Goal: Task Accomplishment & Management: Complete application form

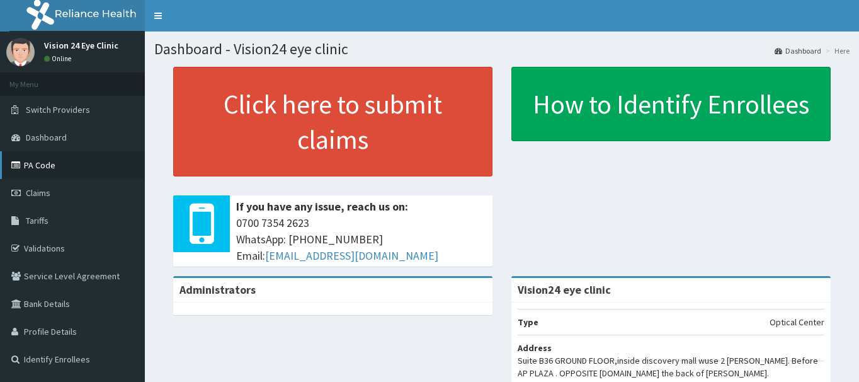
click at [48, 170] on link "PA Code" at bounding box center [72, 165] width 145 height 28
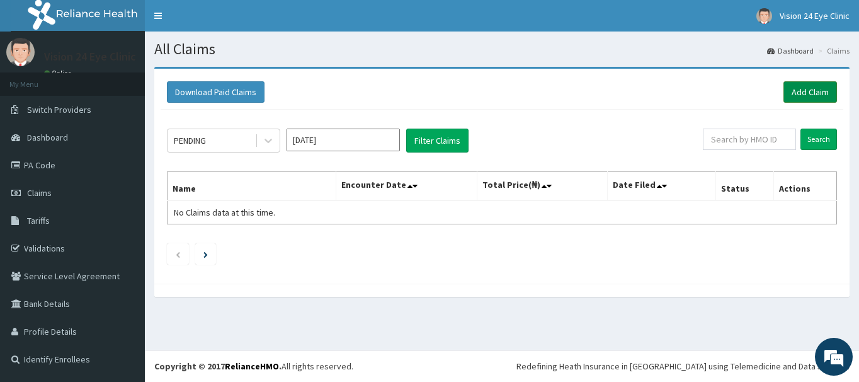
click at [797, 93] on link "Add Claim" at bounding box center [810, 91] width 54 height 21
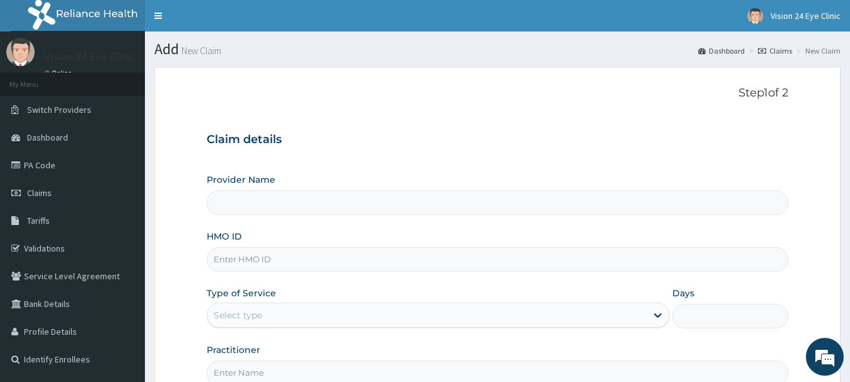
type input "Vision24 eye clinic"
click at [468, 259] on input "HMO ID" at bounding box center [498, 259] width 582 height 25
type input "NEM/10064/A"
click at [826, 158] on form "Step 1 of 2 Claim details Provider Name Vision24 eye clinic HMO ID NEM/10064/A …" at bounding box center [497, 271] width 686 height 409
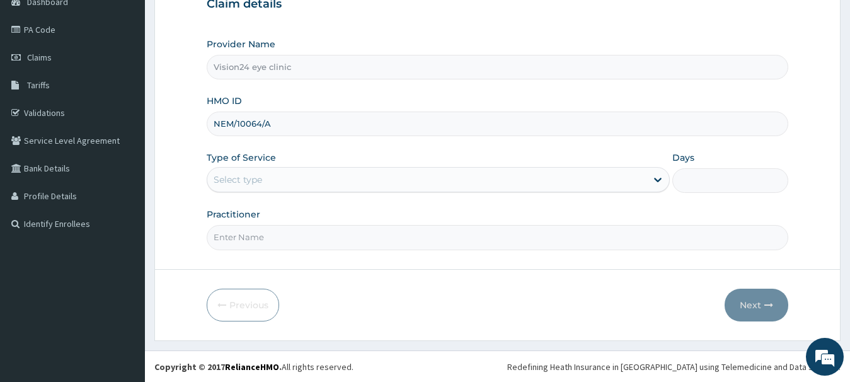
scroll to position [136, 0]
click at [603, 174] on div "Select type" at bounding box center [427, 179] width 440 height 20
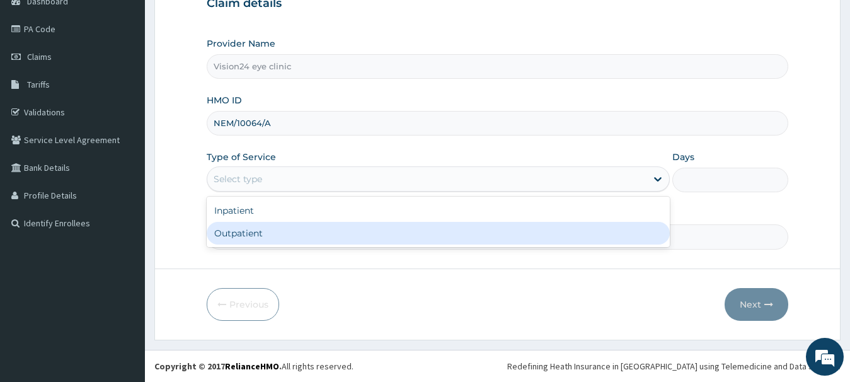
click at [565, 241] on div "Outpatient" at bounding box center [438, 233] width 463 height 23
type input "1"
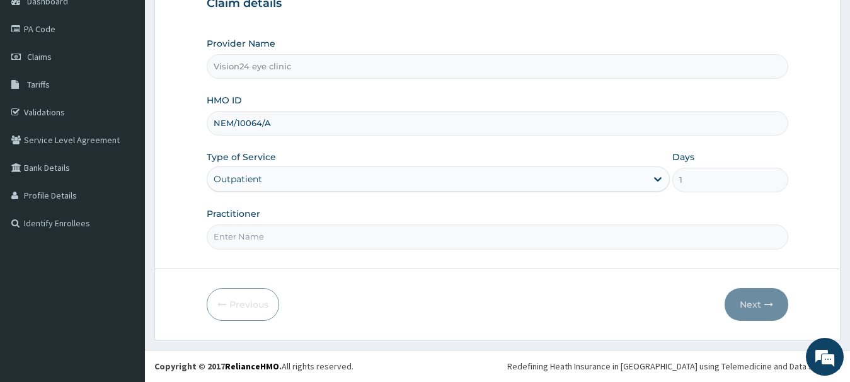
click at [487, 241] on input "Practitioner" at bounding box center [498, 236] width 582 height 25
type input "DR WINI"
click at [746, 305] on button "Next" at bounding box center [756, 304] width 64 height 33
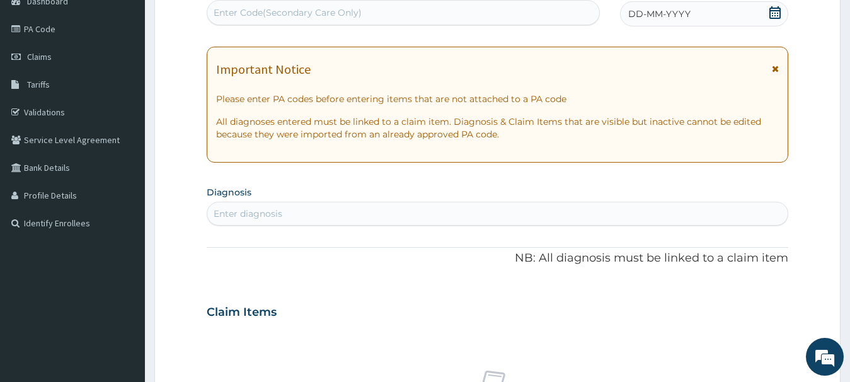
scroll to position [111, 0]
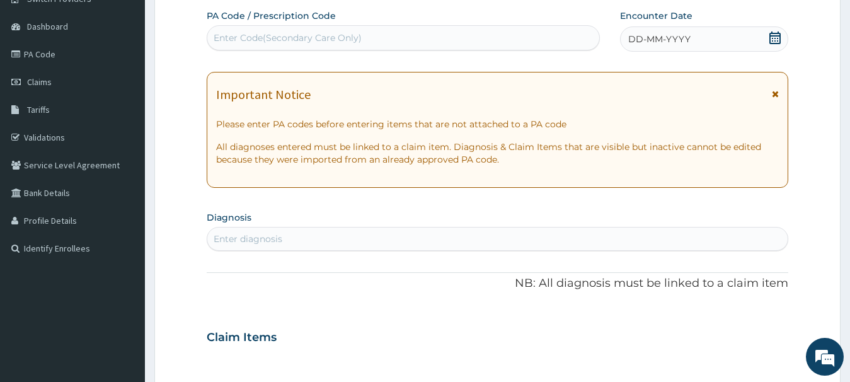
click at [485, 42] on div "Enter Code(Secondary Care Only)" at bounding box center [403, 38] width 392 height 20
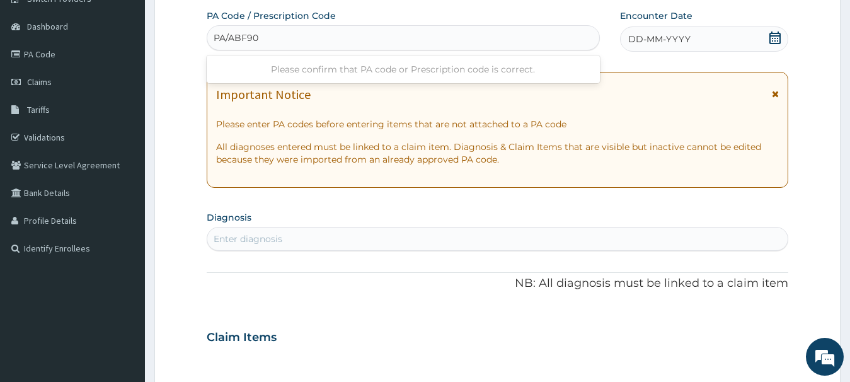
type input "PA/ABF90F"
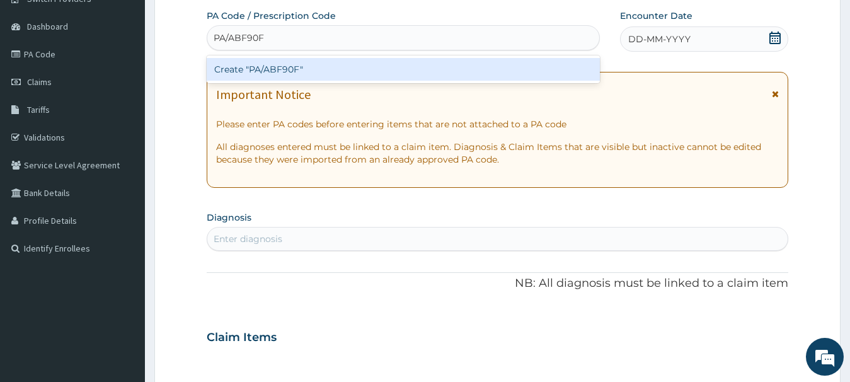
click at [547, 69] on div "Create "PA/ABF90F"" at bounding box center [403, 69] width 393 height 23
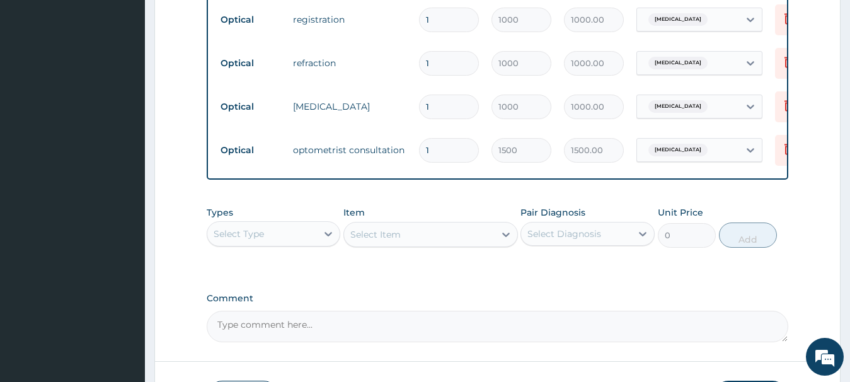
scroll to position [737, 0]
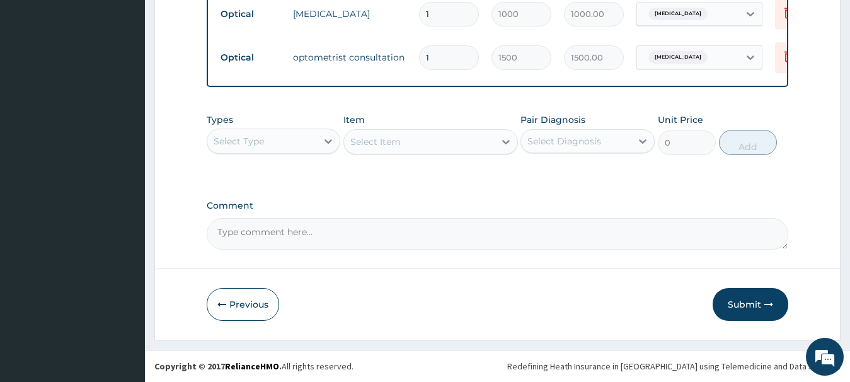
click at [331, 234] on textarea "Comment" at bounding box center [498, 233] width 582 height 31
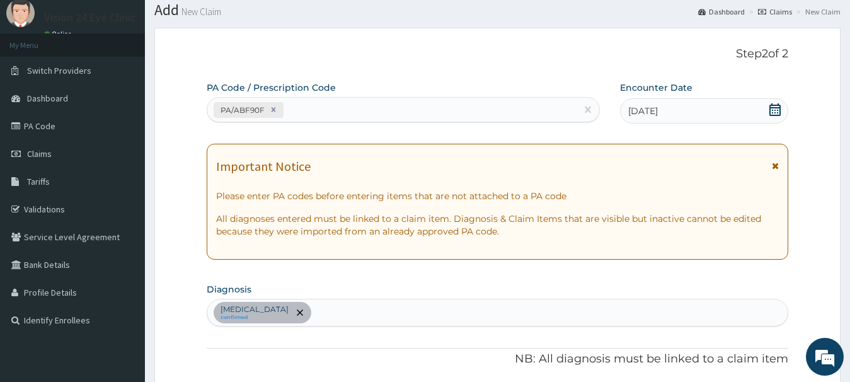
scroll to position [37, 0]
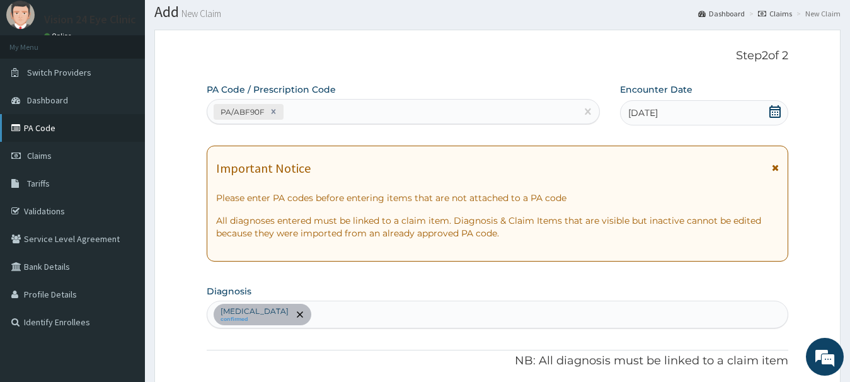
type textarea "KINDLY ADJUST LENS AND FRAME LIMIT TO 15000 ON THE PORTAL"
click at [118, 124] on link "PA Code" at bounding box center [72, 128] width 145 height 28
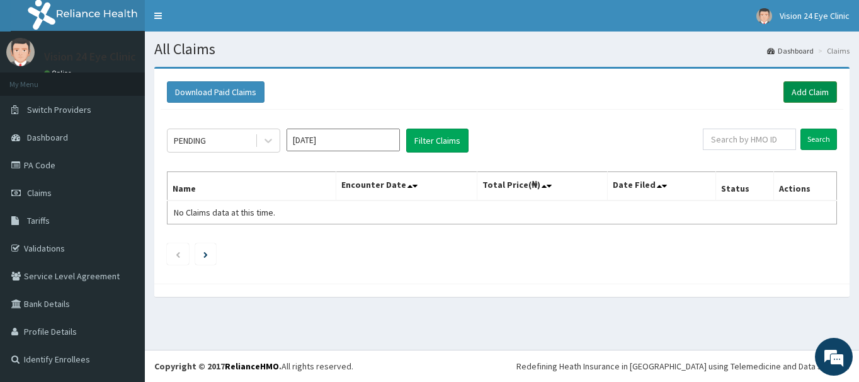
click at [805, 90] on link "Add Claim" at bounding box center [810, 91] width 54 height 21
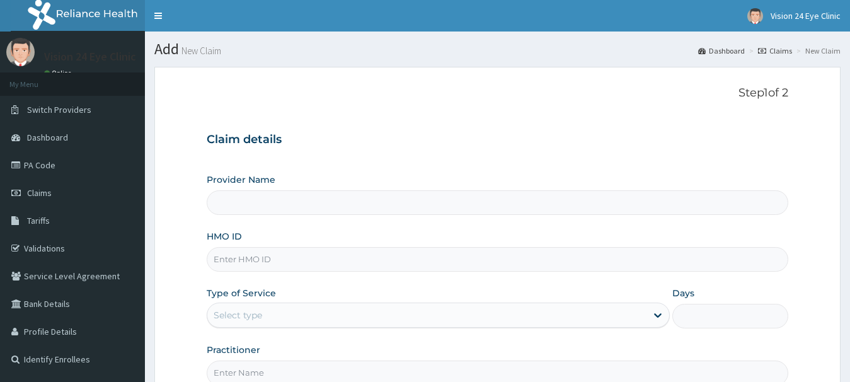
type input "Vision24 eye clinic"
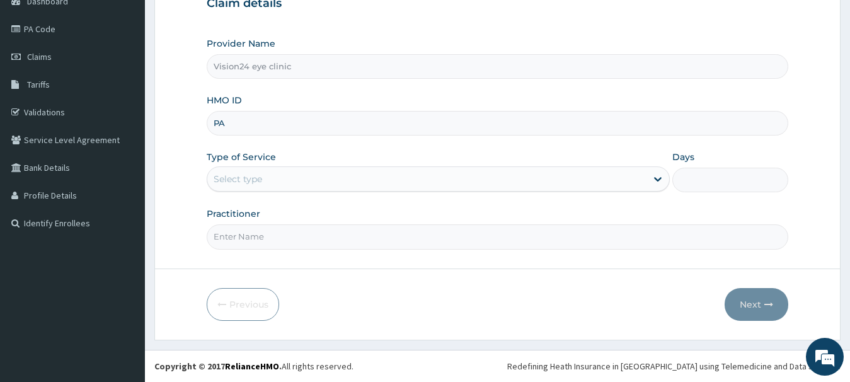
type input "P"
type input "NEM/10064/A"
click at [490, 191] on div "Select type" at bounding box center [438, 178] width 463 height 25
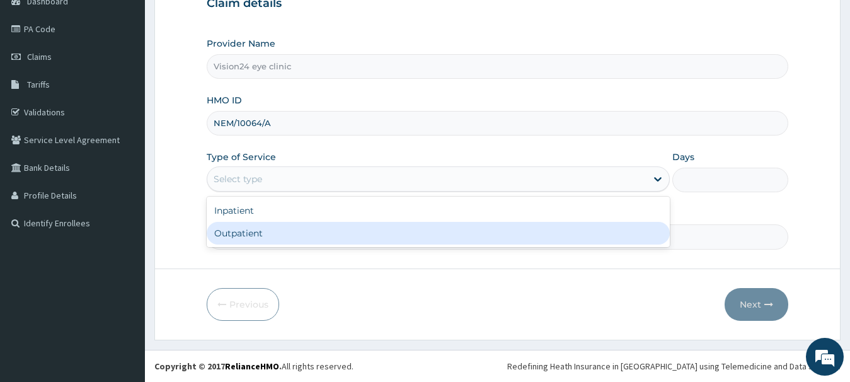
click at [466, 227] on div "Outpatient" at bounding box center [438, 233] width 463 height 23
type input "1"
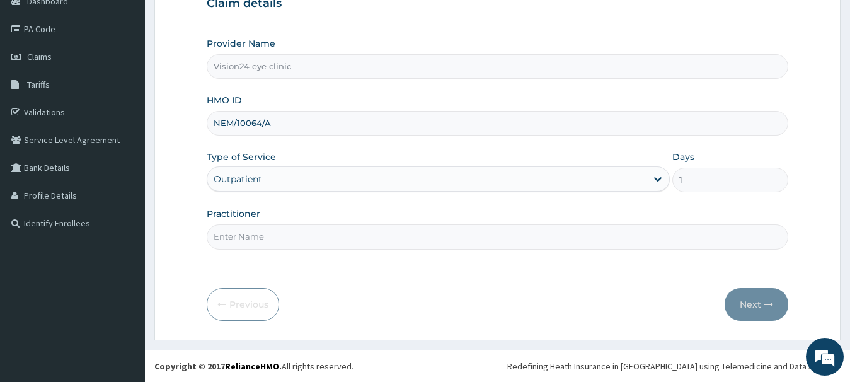
click at [466, 241] on input "Practitioner" at bounding box center [498, 236] width 582 height 25
click at [458, 263] on form "Step 1 of 2 Claim details Provider Name Vision24 eye clinic HMO ID NEM/10064/A …" at bounding box center [497, 135] width 686 height 409
click at [246, 244] on input "DR" at bounding box center [498, 236] width 582 height 25
type input "DR WINI"
click at [741, 298] on button "Next" at bounding box center [756, 304] width 64 height 33
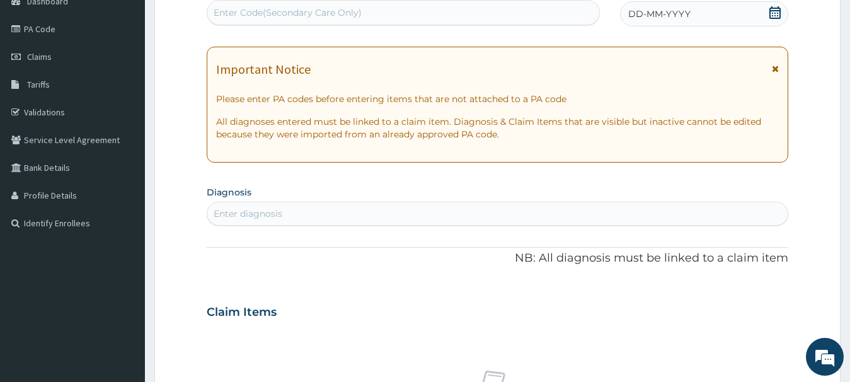
click at [509, 22] on div "Enter Code(Secondary Care Only)" at bounding box center [403, 13] width 392 height 20
type input "PA/ABF90F"
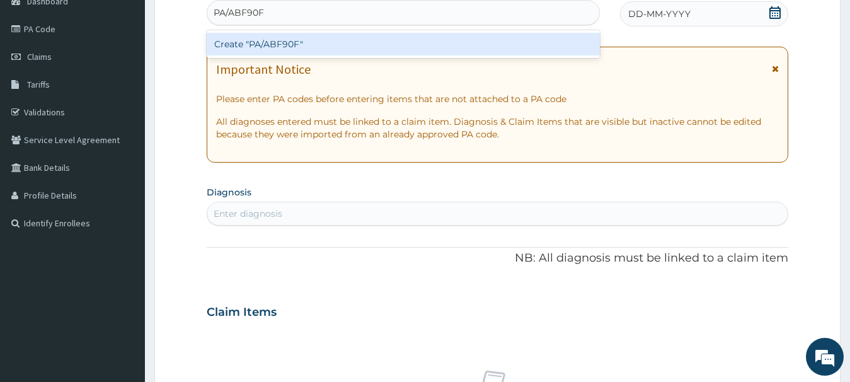
click at [490, 41] on div "Create "PA/ABF90F"" at bounding box center [403, 44] width 393 height 23
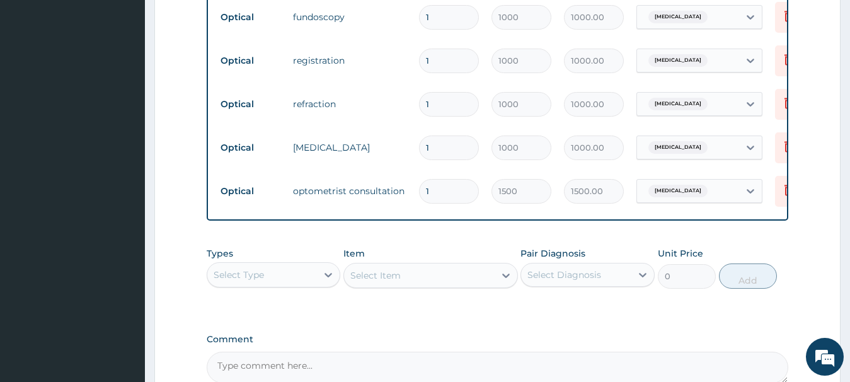
scroll to position [737, 0]
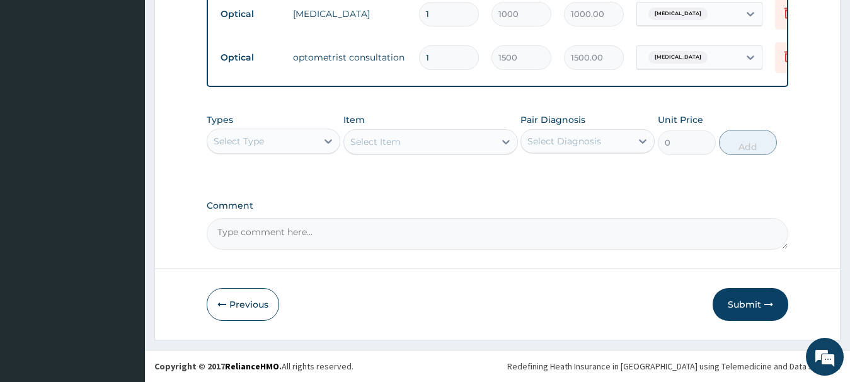
click at [404, 237] on textarea "Comment" at bounding box center [498, 233] width 582 height 31
click at [309, 232] on textarea "KINDLY ADJUST THE LIMIT OF 15000" at bounding box center [498, 233] width 582 height 31
click at [416, 235] on textarea "KINDLY ADJUST THE GLASS LIMIT OF 15000" at bounding box center [498, 233] width 582 height 31
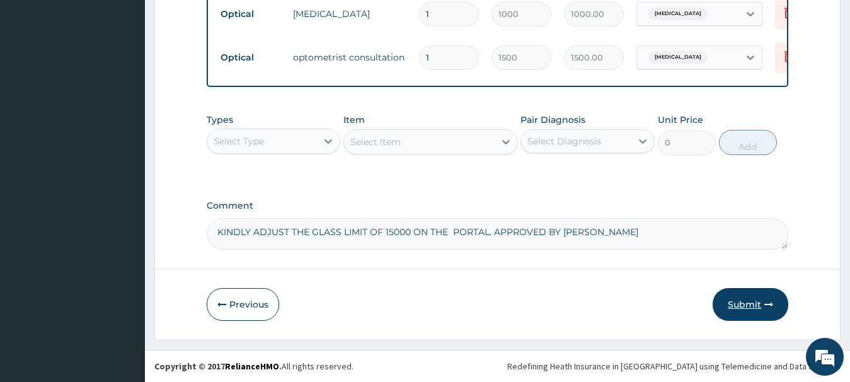
type textarea "KINDLY ADJUST THE GLASS LIMIT OF 15000 ON THE PORTAL. APPROVED BY SARAH UCHECHU…"
click at [746, 309] on button "Submit" at bounding box center [750, 304] width 76 height 33
